Goal: Task Accomplishment & Management: Use online tool/utility

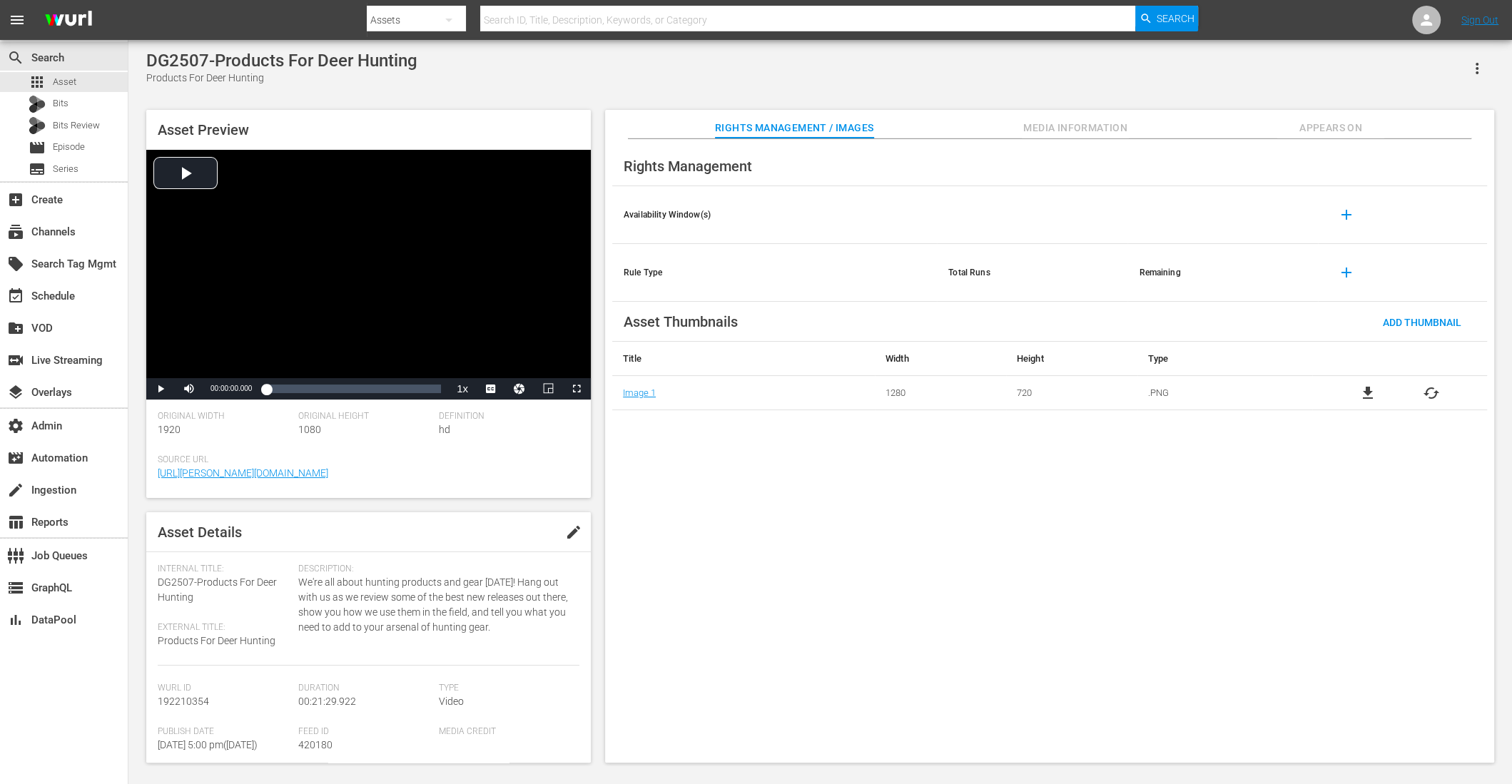
click at [1222, 73] on div "DG2507-Products For Deer Hunting Products For Deer Hunting" at bounding box center [820, 68] width 1348 height 35
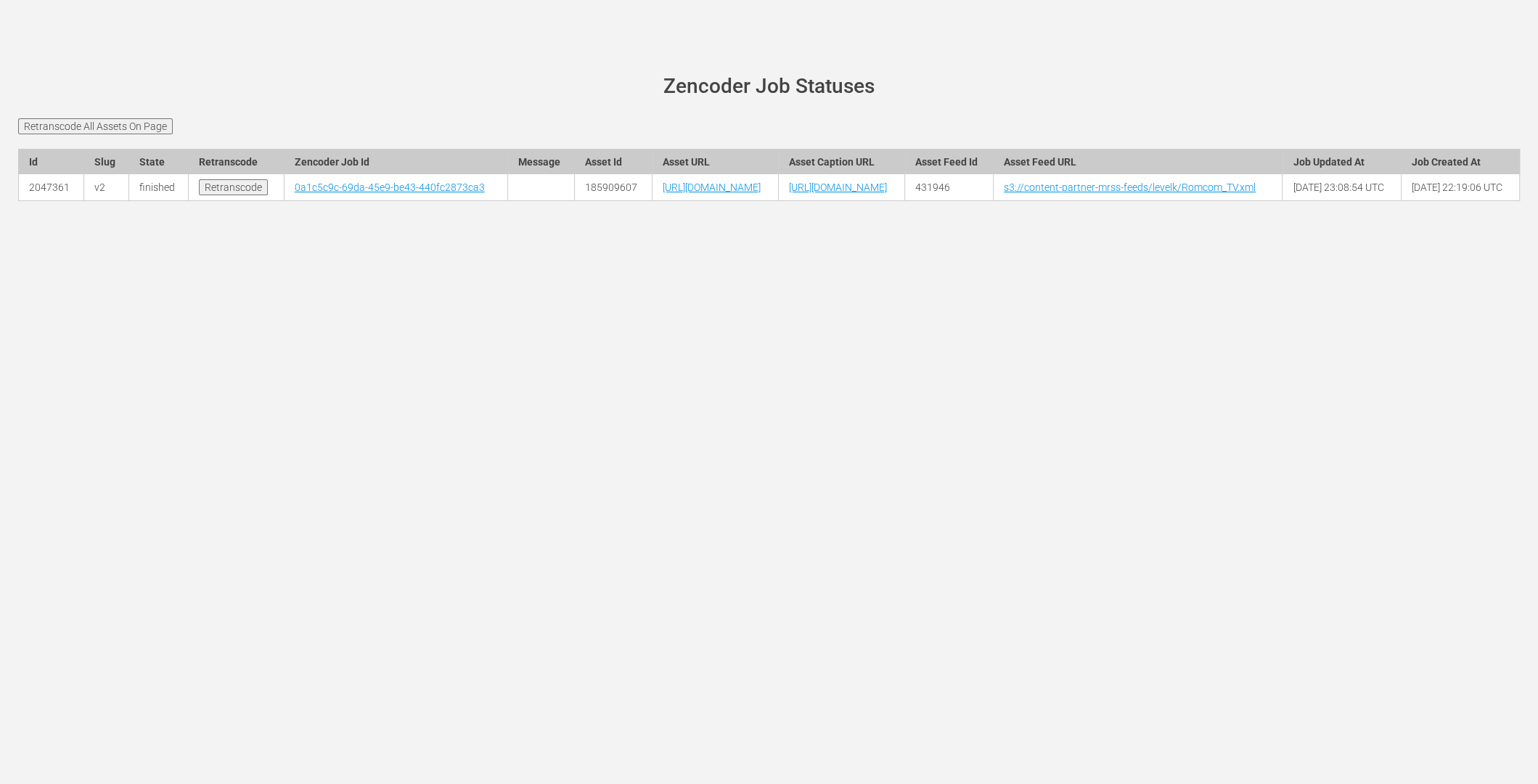
click at [235, 196] on input "Retranscode" at bounding box center [233, 188] width 69 height 16
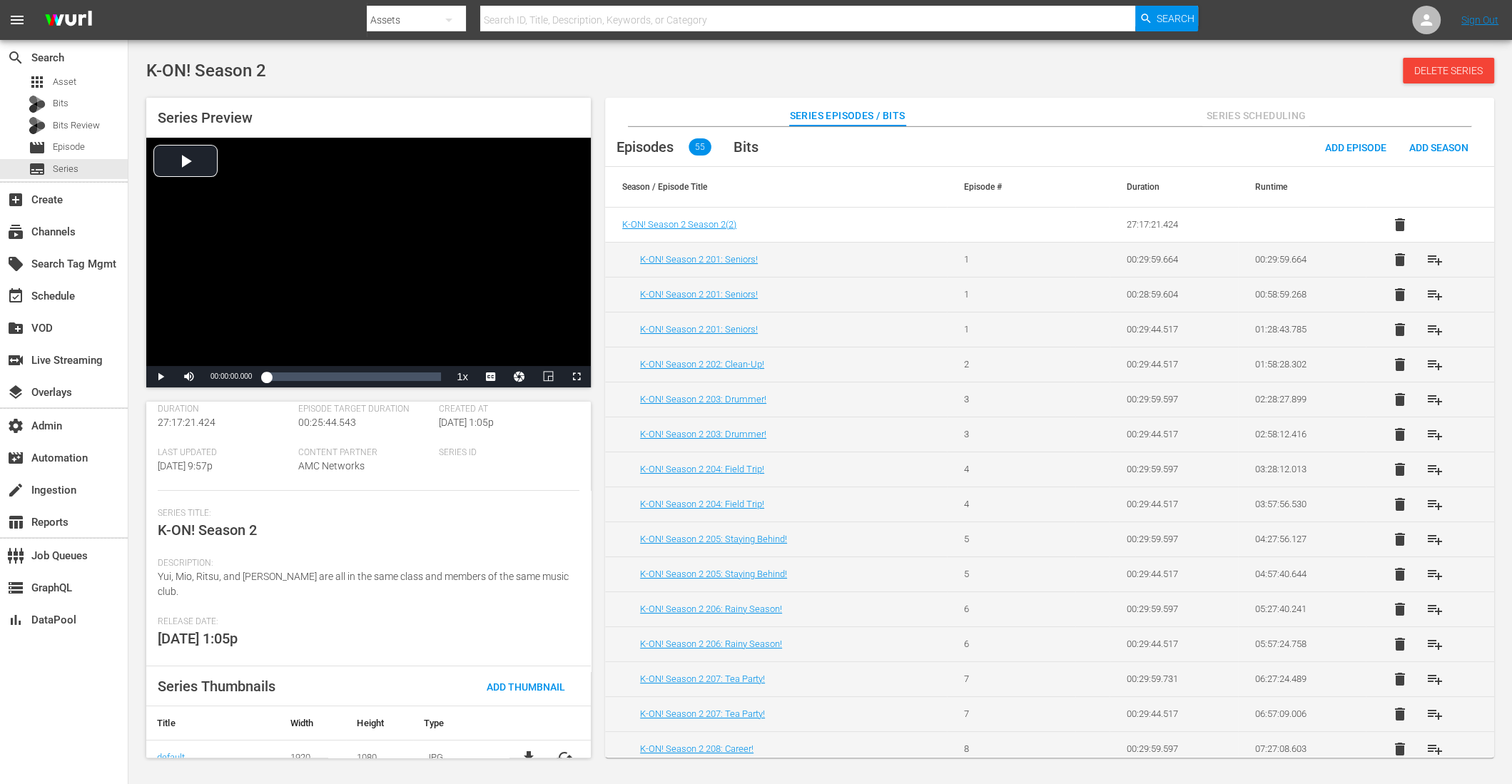
scroll to position [94, 0]
click at [1265, 117] on span "Series Scheduling" at bounding box center [1256, 115] width 107 height 18
